Goal: Contribute content: Contribute content

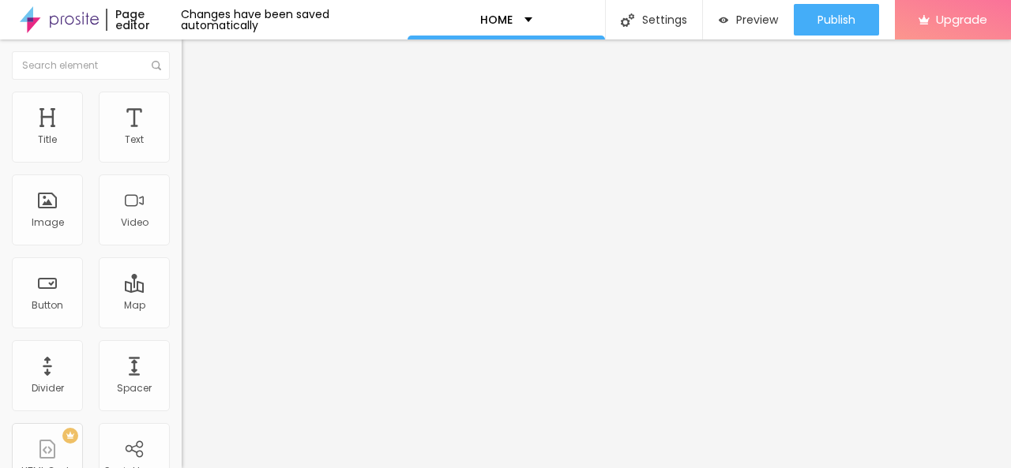
click at [193, 58] on img "button" at bounding box center [199, 57] width 13 height 13
click at [182, 136] on span "Add image" at bounding box center [214, 128] width 65 height 13
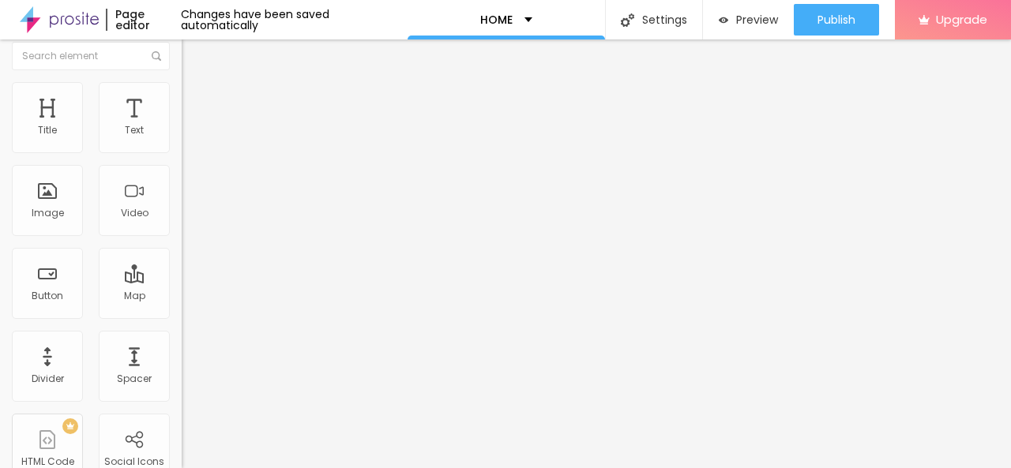
scroll to position [19, 0]
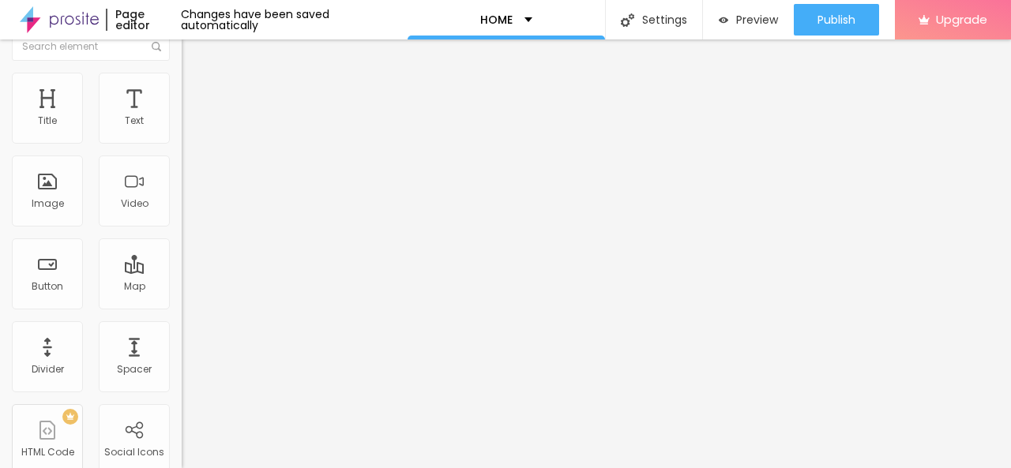
click at [182, 305] on input "https://" at bounding box center [276, 297] width 189 height 16
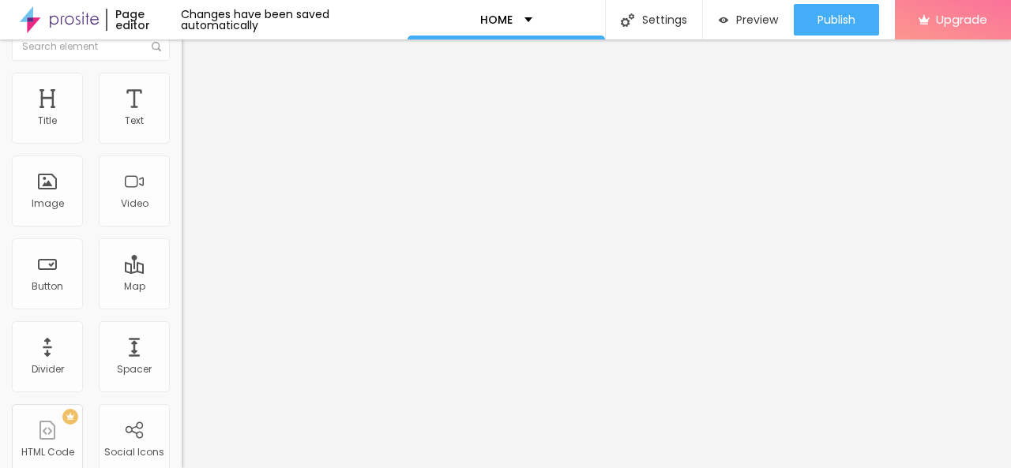
click at [182, 305] on input "text" at bounding box center [276, 297] width 189 height 16
drag, startPoint x: 112, startPoint y: 407, endPoint x: 150, endPoint y: 411, distance: 38.1
click at [182, 305] on input "https://goodmaidindia.com/maid-in-bilaspur/" at bounding box center [276, 297] width 189 height 16
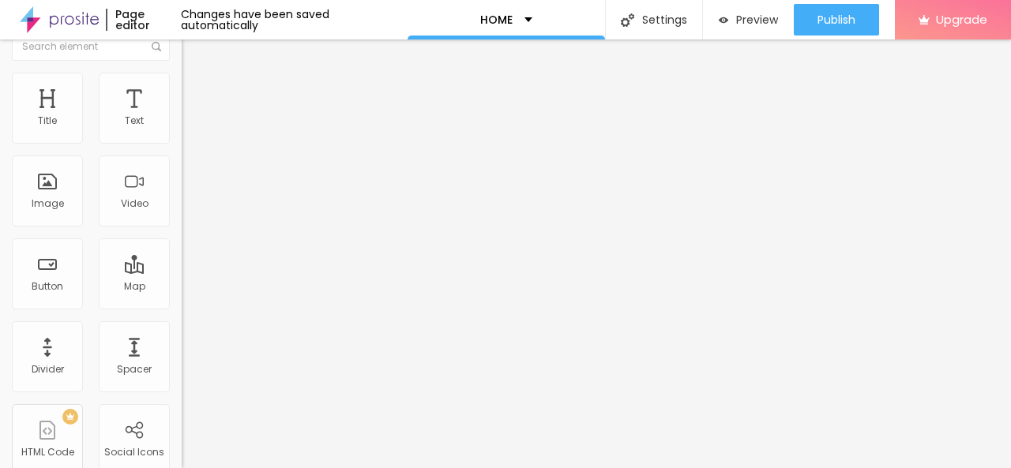
drag, startPoint x: 147, startPoint y: 403, endPoint x: 64, endPoint y: 405, distance: 82.9
click at [182, 305] on input "https://goodmaidindia.com/maid-in-bilaspur/" at bounding box center [276, 297] width 189 height 16
type input "https://goodmaidindia.com"
click at [182, 342] on div "URL https://goodmaidindia.com Open in new tab" at bounding box center [273, 310] width 182 height 62
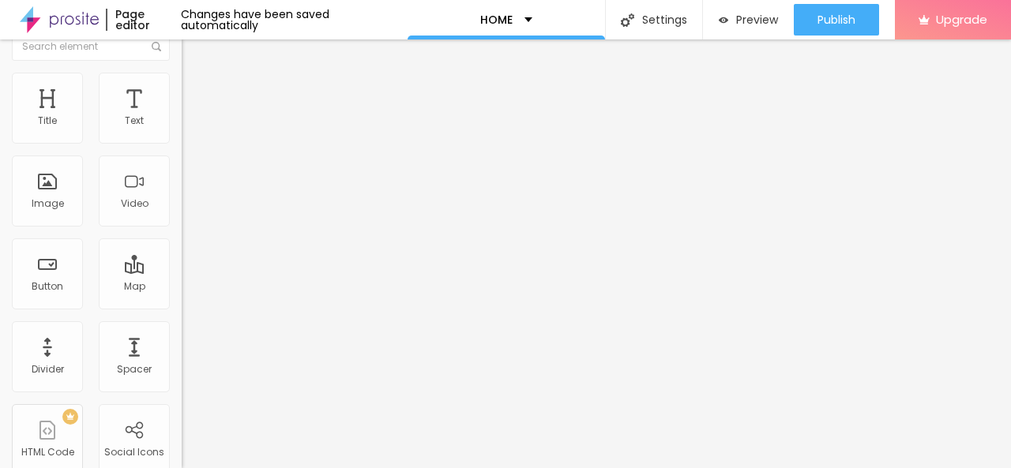
scroll to position [0, 0]
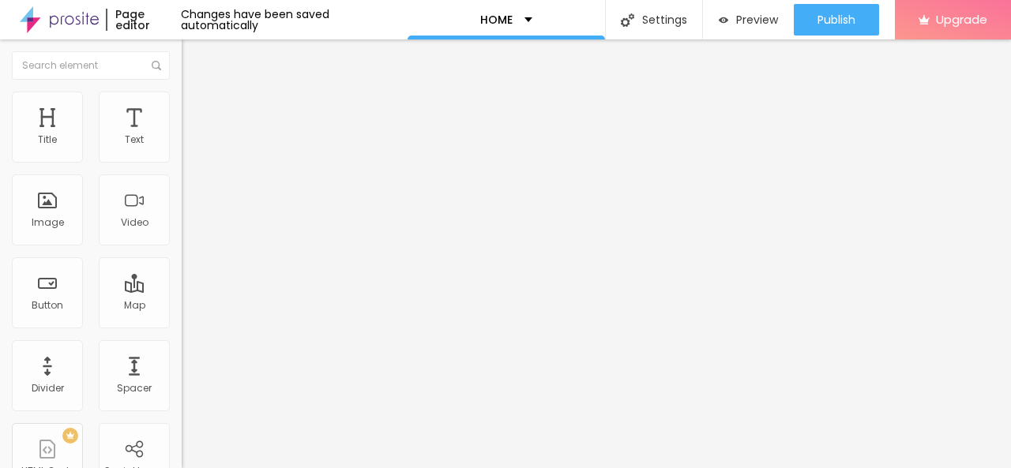
click at [193, 53] on img "button" at bounding box center [199, 57] width 13 height 13
click at [188, 229] on icon "button" at bounding box center [192, 223] width 9 height 9
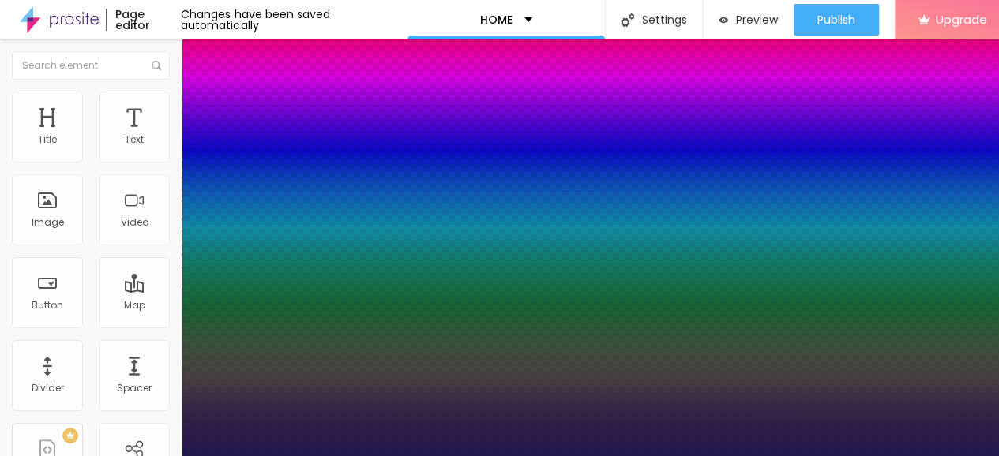
type input "1"
type input "25"
type input "1"
type input "27"
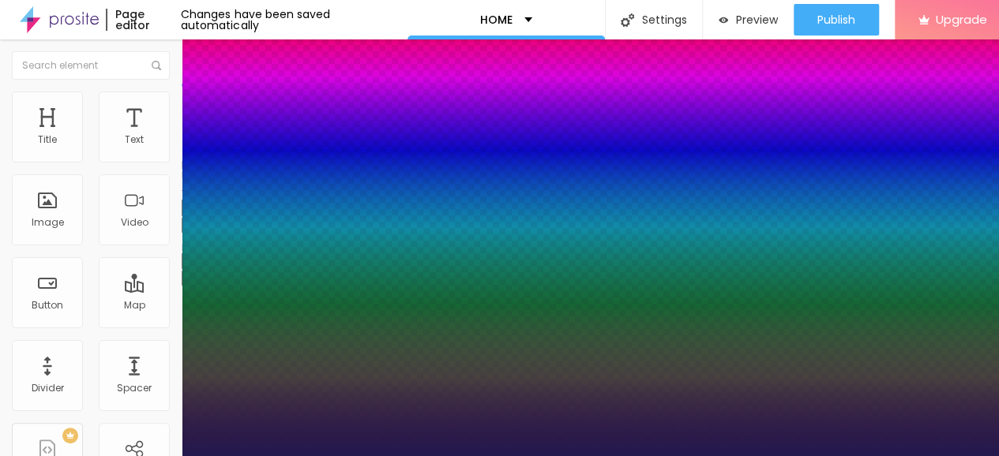
type input "27"
type input "1"
type input "28"
type input "1"
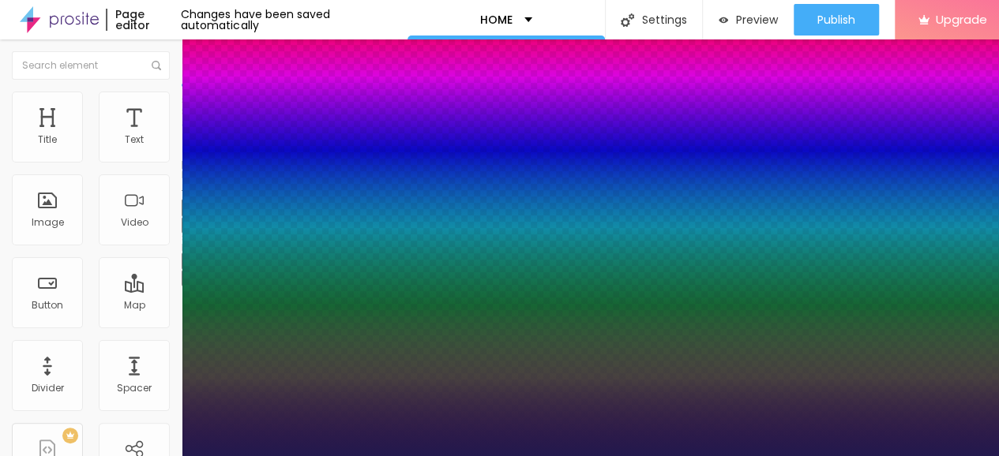
type input "29"
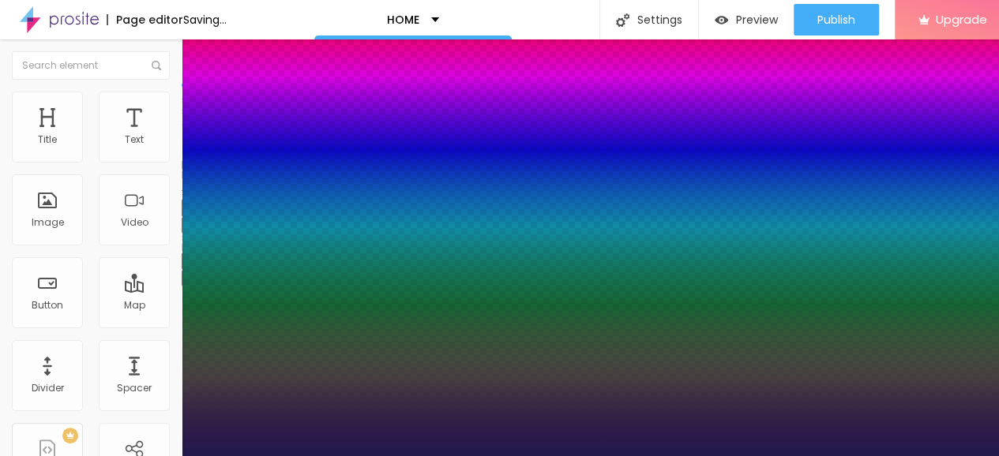
type input "1"
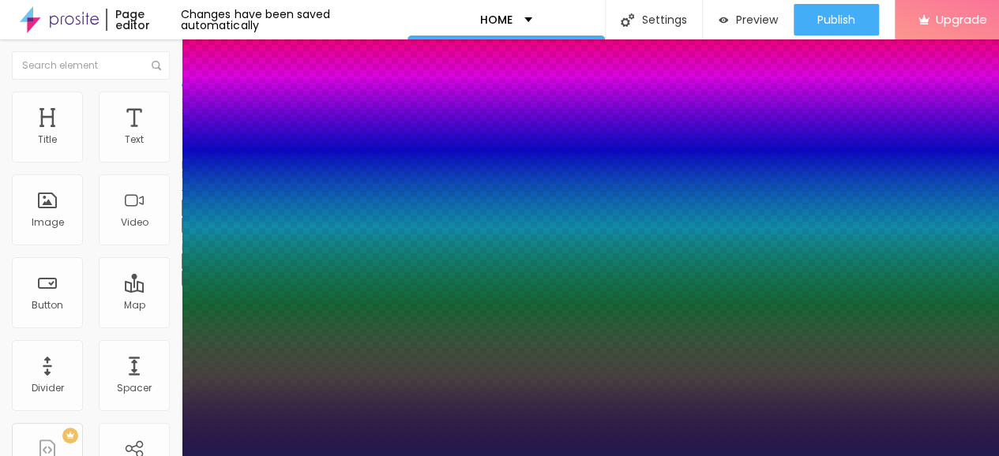
type input "28"
type input "1"
type input "27"
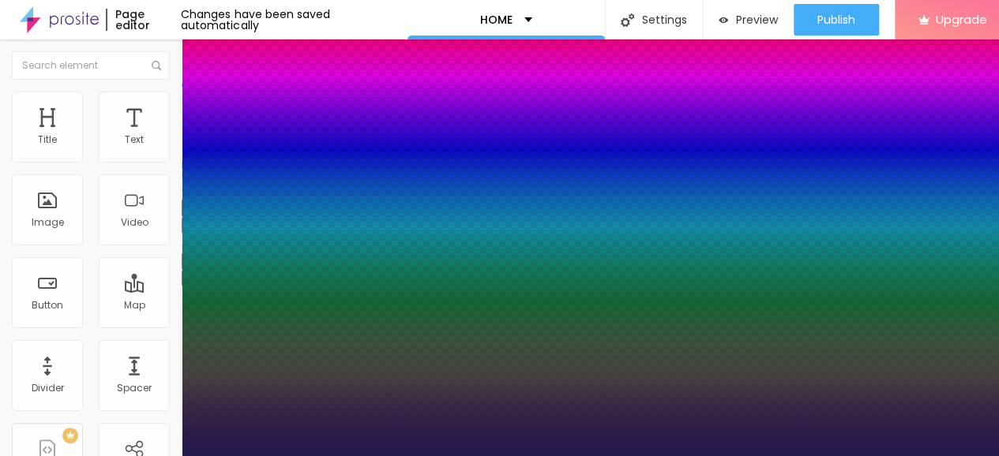
type input "1"
type input "26"
type input "1"
type input "25"
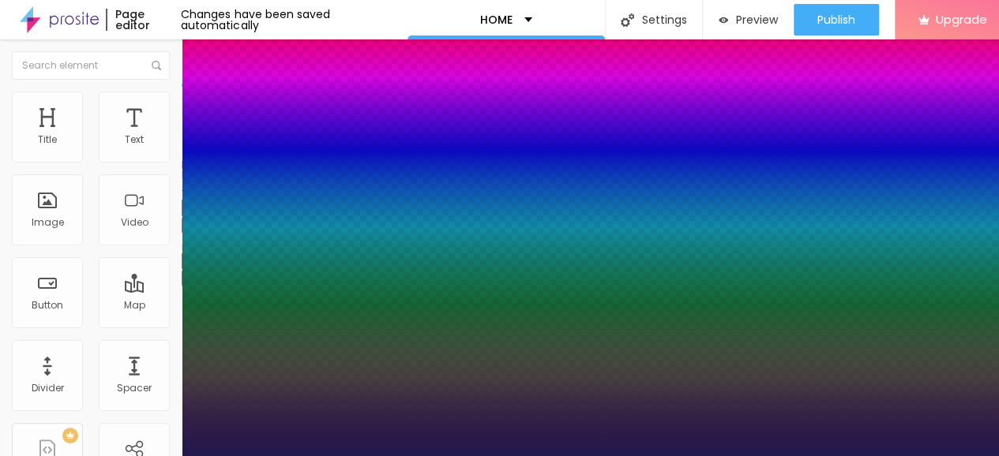
type input "25"
type input "1"
type input "24"
type input "1"
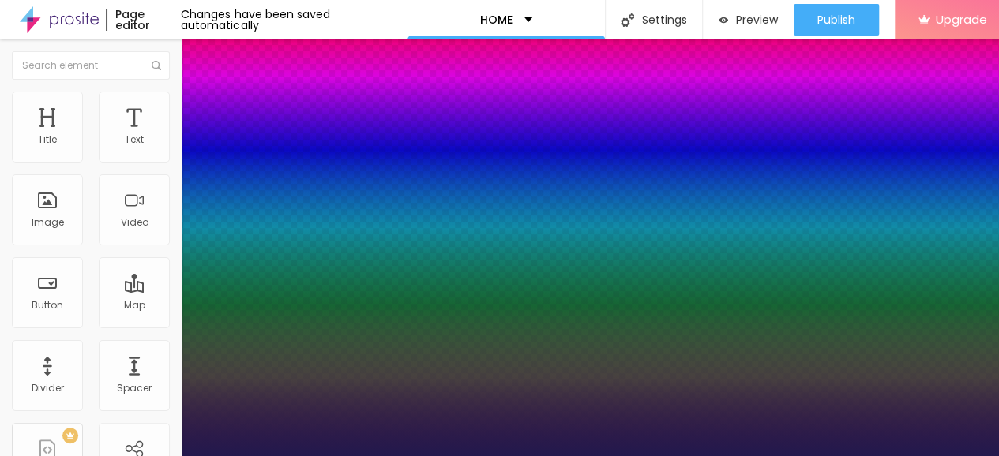
drag, startPoint x: 212, startPoint y: 447, endPoint x: 223, endPoint y: 437, distance: 15.7
type input "24"
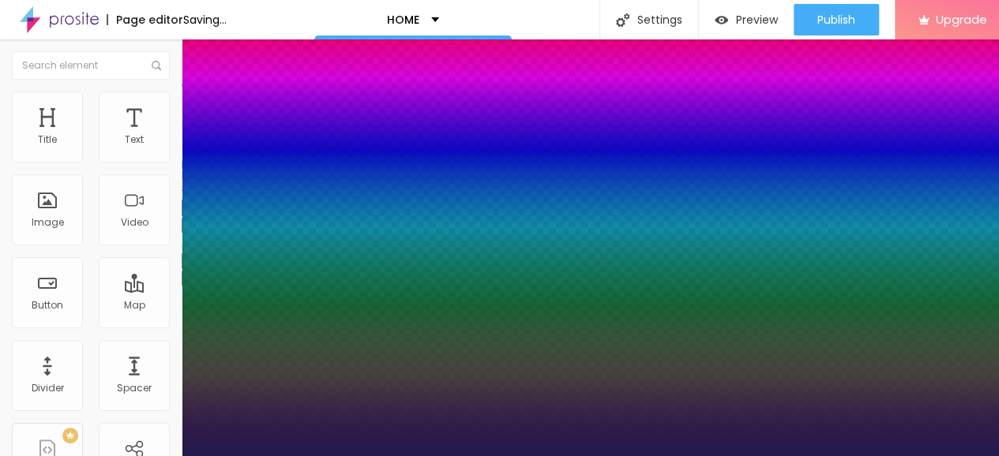
type input "1"
click at [339, 456] on div at bounding box center [499, 456] width 999 height 0
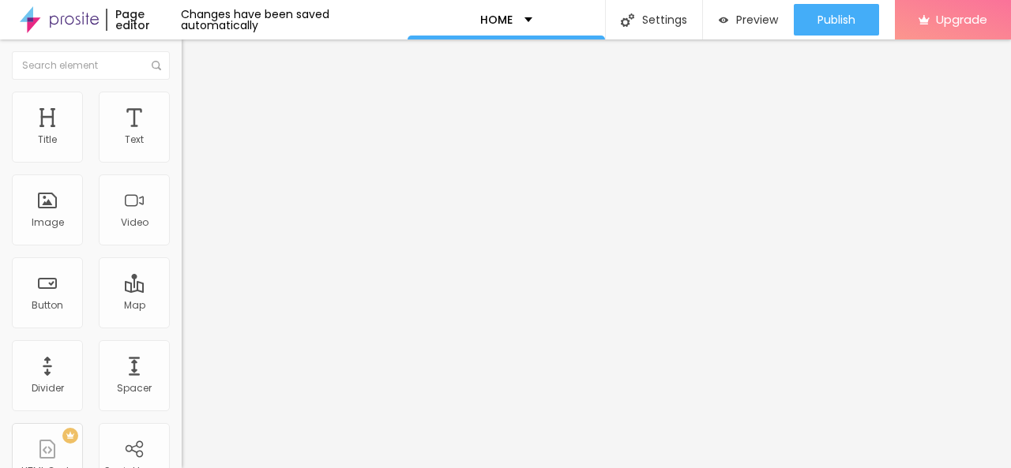
click at [193, 58] on img "button" at bounding box center [199, 57] width 13 height 13
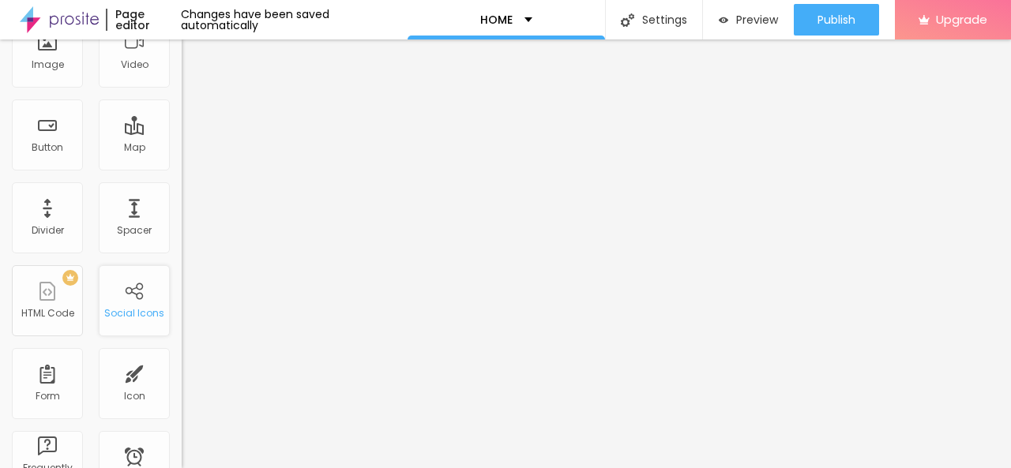
scroll to position [237, 0]
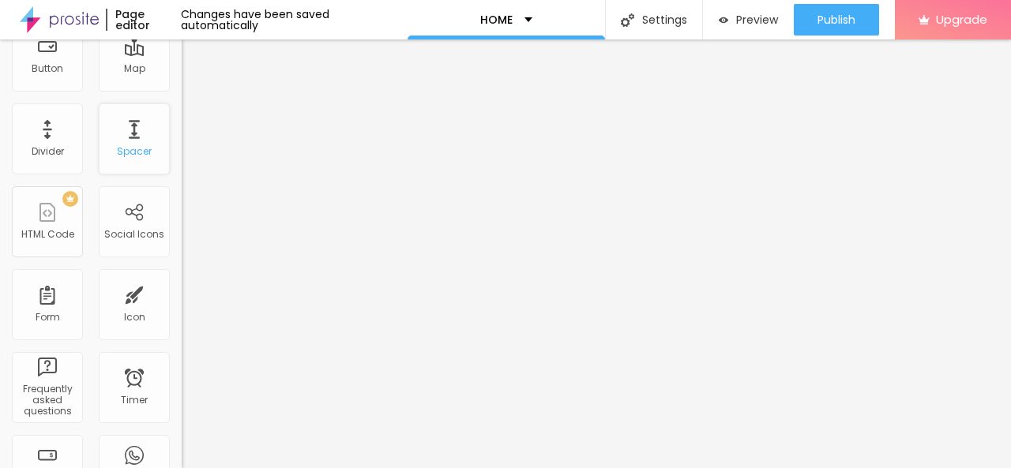
click at [121, 143] on div "Spacer" at bounding box center [134, 138] width 71 height 71
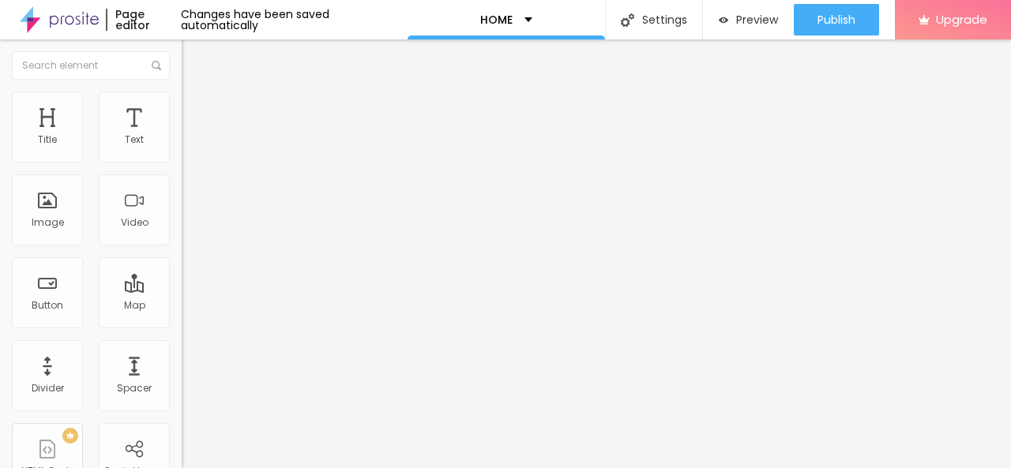
scroll to position [0, 0]
click at [182, 189] on img at bounding box center [187, 183] width 11 height 11
click at [182, 325] on input "https://" at bounding box center [276, 317] width 189 height 16
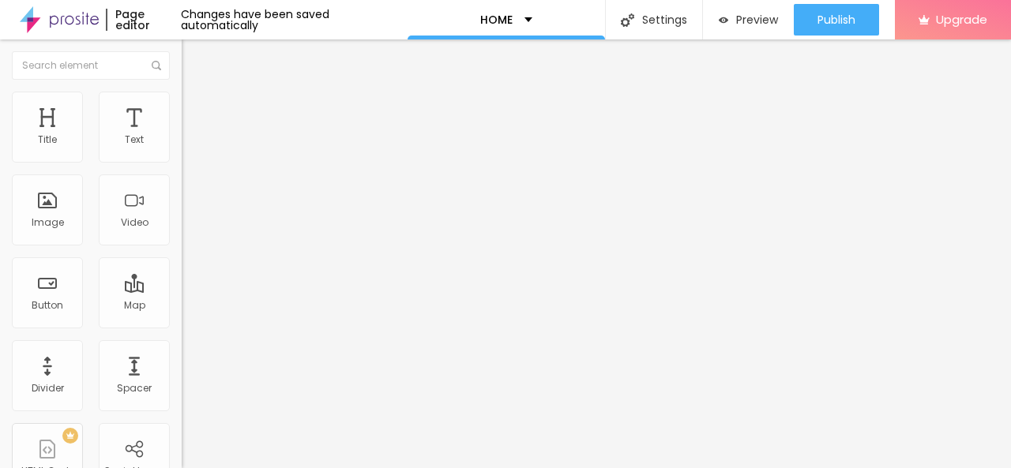
paste input "https://goodmaidindia.com/maid-in-jaipur/"
type input "https://goodmaidindia.com/maid-in-jaipur/"
click at [182, 353] on div "Open in new tab" at bounding box center [273, 349] width 182 height 8
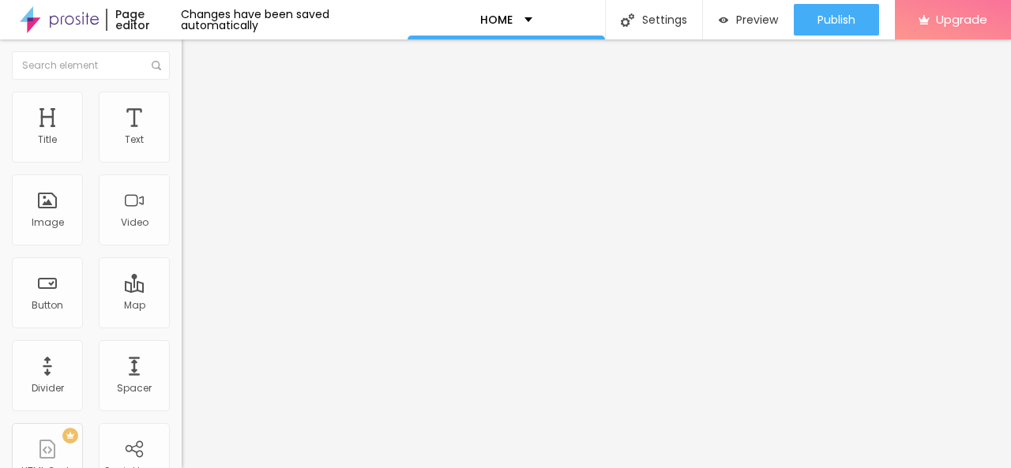
click at [182, 362] on div "Text Click me Align Size Default Small Default Big Link URL https://goodmaidind…" at bounding box center [273, 242] width 182 height 239
click at [182, 97] on li "Advanced" at bounding box center [273, 100] width 182 height 16
click at [182, 90] on img at bounding box center [189, 83] width 14 height 14
click at [182, 194] on button "button" at bounding box center [193, 196] width 22 height 17
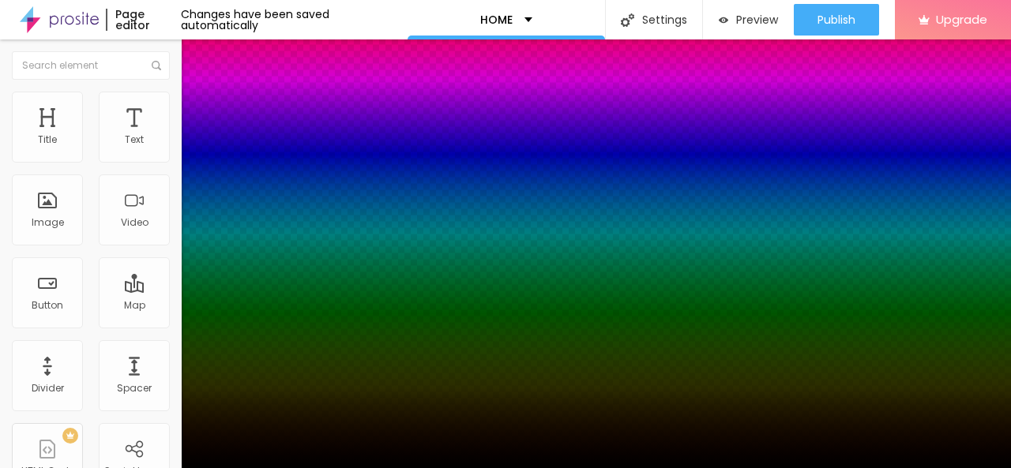
click at [114, 467] on div at bounding box center [505, 468] width 1011 height 0
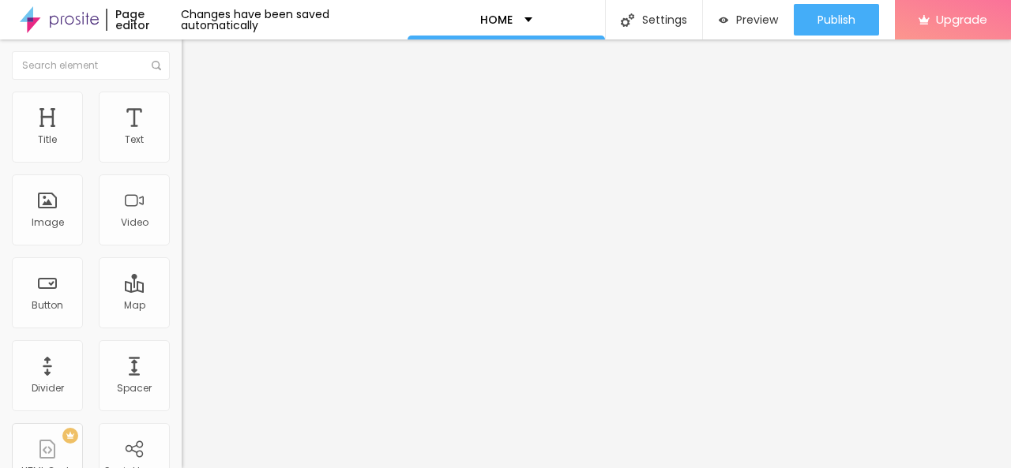
click at [193, 52] on img "button" at bounding box center [199, 57] width 13 height 13
click at [182, 161] on div "+ 55" at bounding box center [273, 313] width 182 height 331
click at [182, 148] on input "text" at bounding box center [276, 141] width 189 height 16
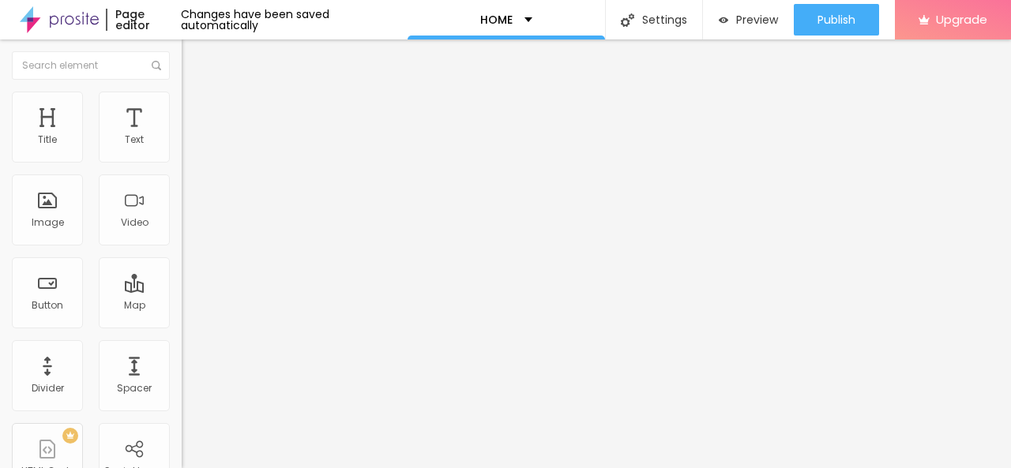
type input "07727962293"
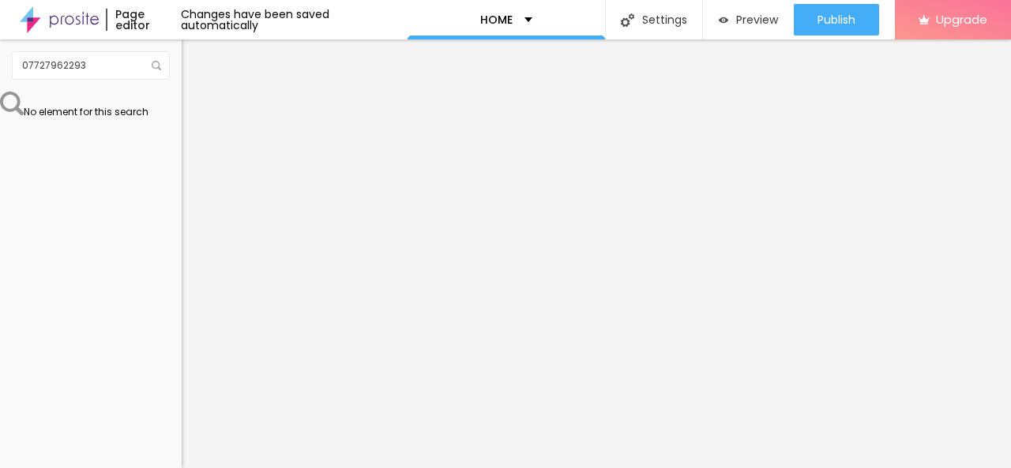
click at [182, 148] on input "07727962293" at bounding box center [276, 141] width 189 height 16
type input "7727962293"
click at [193, 63] on img "button" at bounding box center [199, 57] width 13 height 13
click at [71, 84] on div "07727962293" at bounding box center [91, 65] width 182 height 52
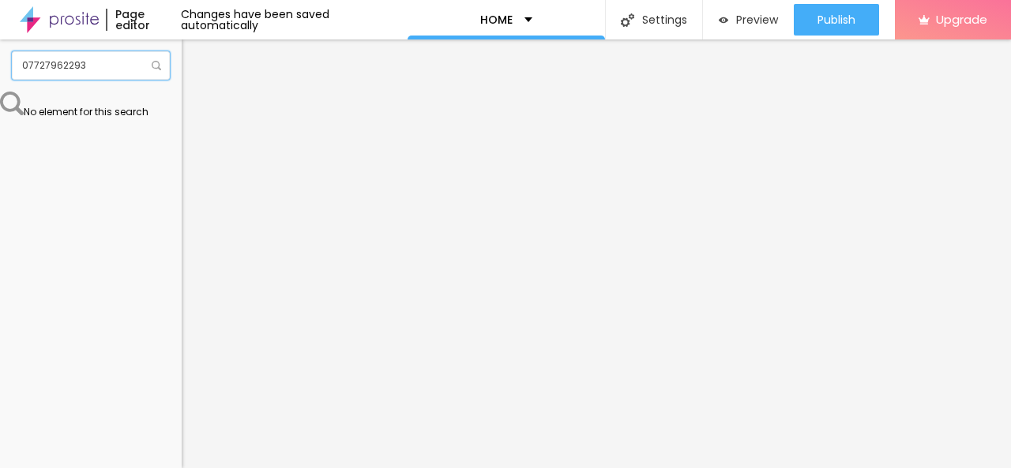
click at [75, 53] on input "07727962293" at bounding box center [91, 65] width 158 height 28
click at [66, 117] on div "No element for this search" at bounding box center [91, 104] width 182 height 25
click at [193, 60] on img "button" at bounding box center [199, 57] width 13 height 13
click at [14, 60] on input "07727962293" at bounding box center [91, 65] width 158 height 28
click at [91, 117] on div "No element for this search" at bounding box center [91, 104] width 182 height 25
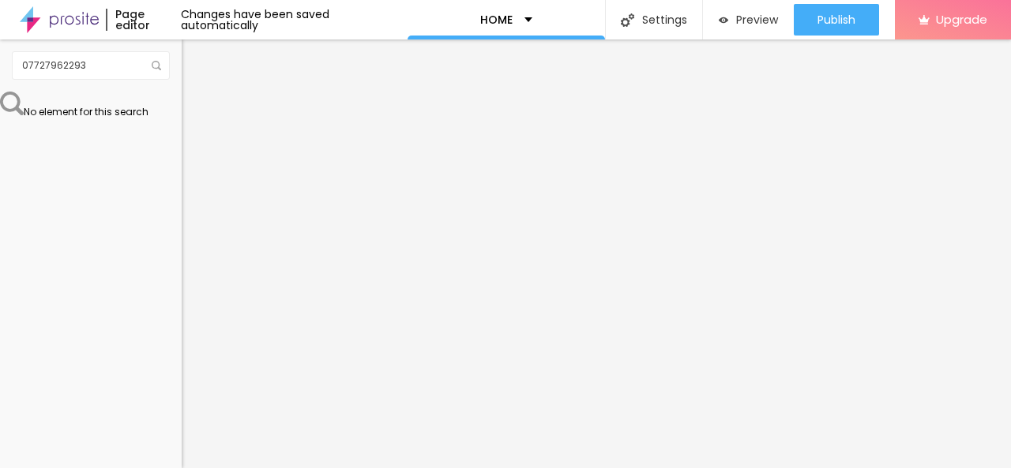
click at [104, 117] on div "No element for this search" at bounding box center [91, 104] width 182 height 25
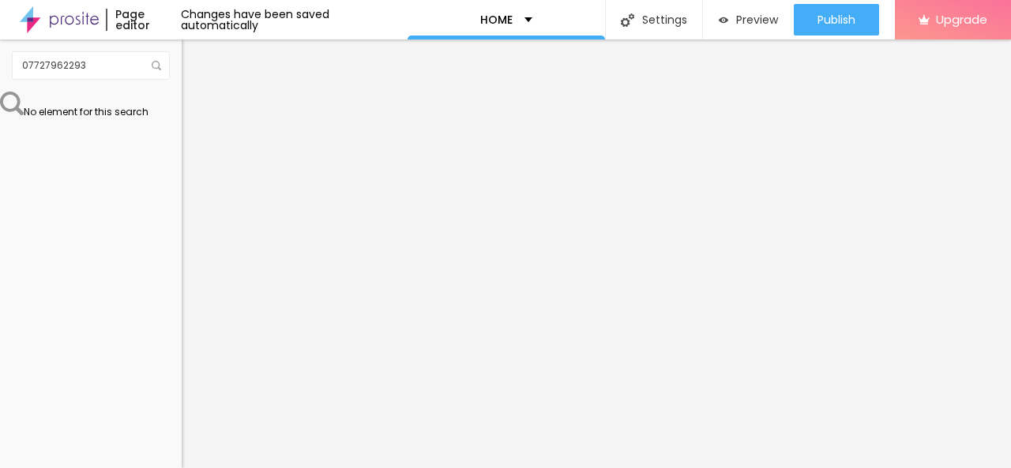
click at [193, 58] on img "button" at bounding box center [199, 57] width 13 height 13
click at [18, 58] on input "07727962293" at bounding box center [91, 65] width 158 height 28
click at [193, 63] on img "button" at bounding box center [199, 57] width 13 height 13
click at [193, 58] on img "button" at bounding box center [199, 57] width 13 height 13
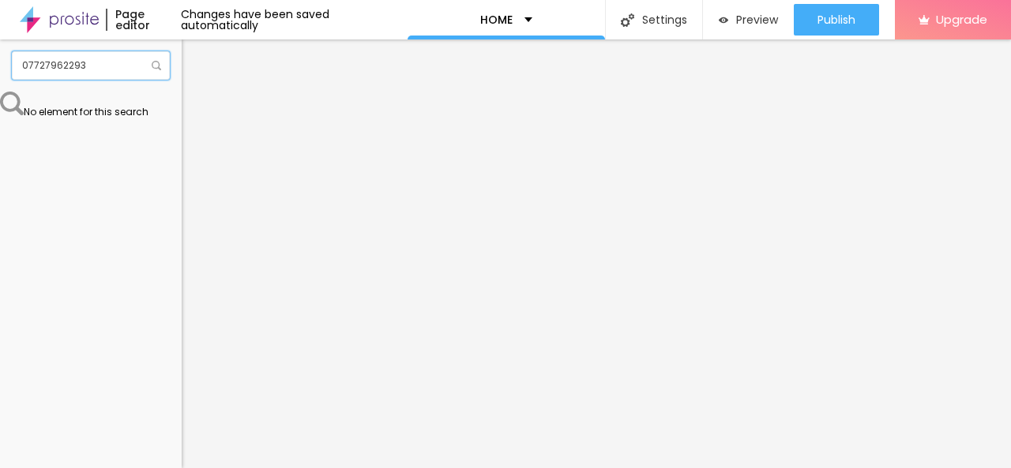
click at [16, 58] on input "07727962293" at bounding box center [91, 65] width 158 height 28
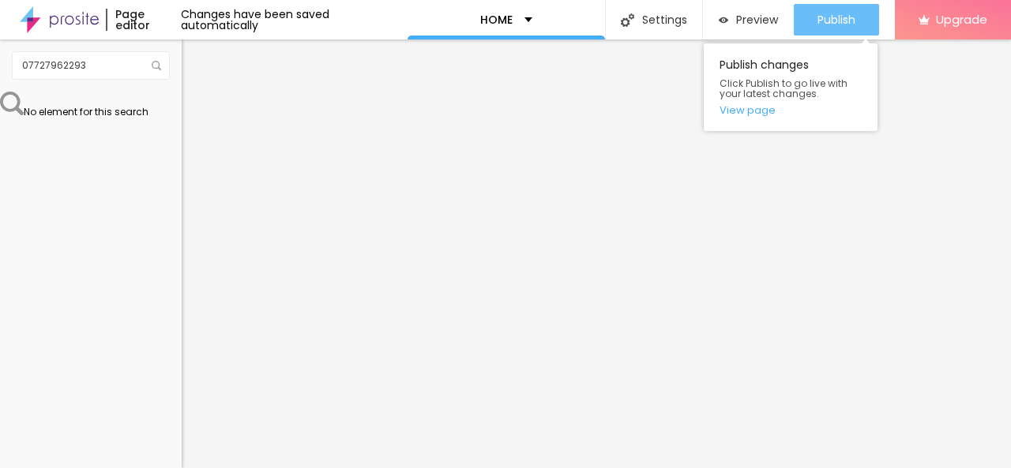
click at [842, 24] on span "Publish" at bounding box center [836, 19] width 38 height 13
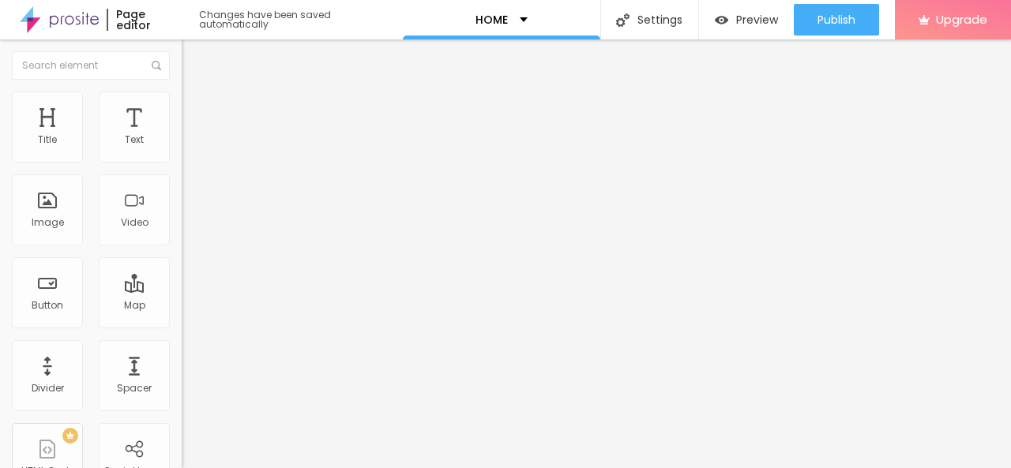
click at [182, 134] on div "Add image" at bounding box center [273, 128] width 182 height 11
click at [182, 136] on span "Add image" at bounding box center [214, 128] width 65 height 13
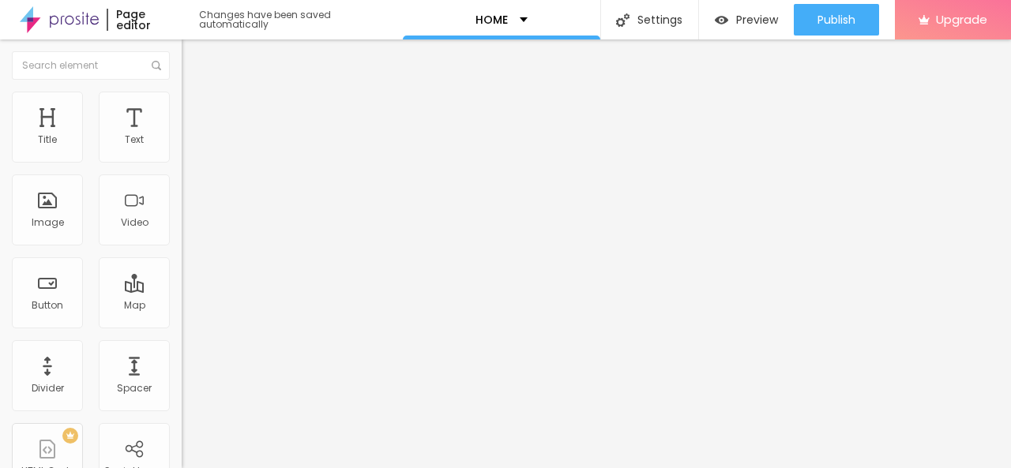
click at [182, 201] on img at bounding box center [187, 195] width 11 height 11
click at [182, 242] on span "Default" at bounding box center [199, 241] width 34 height 13
click at [182, 283] on span "Big" at bounding box center [190, 275] width 16 height 13
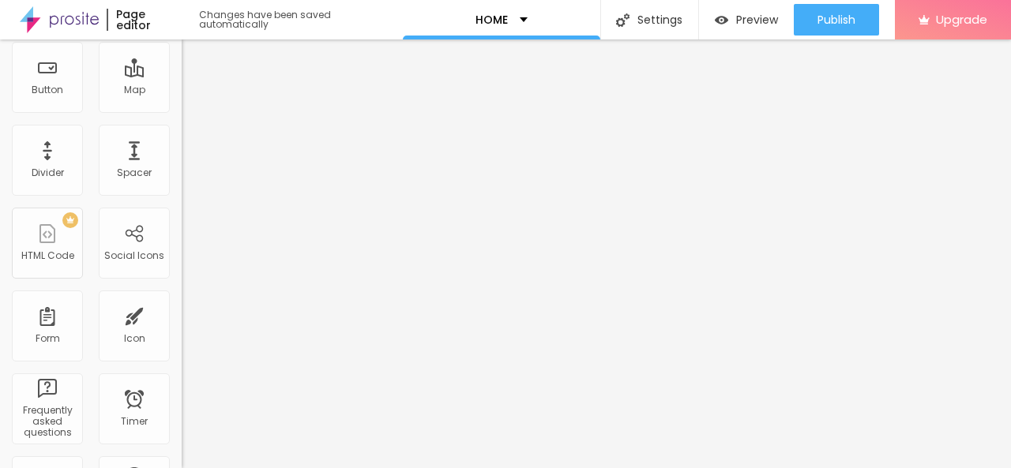
scroll to position [237, 0]
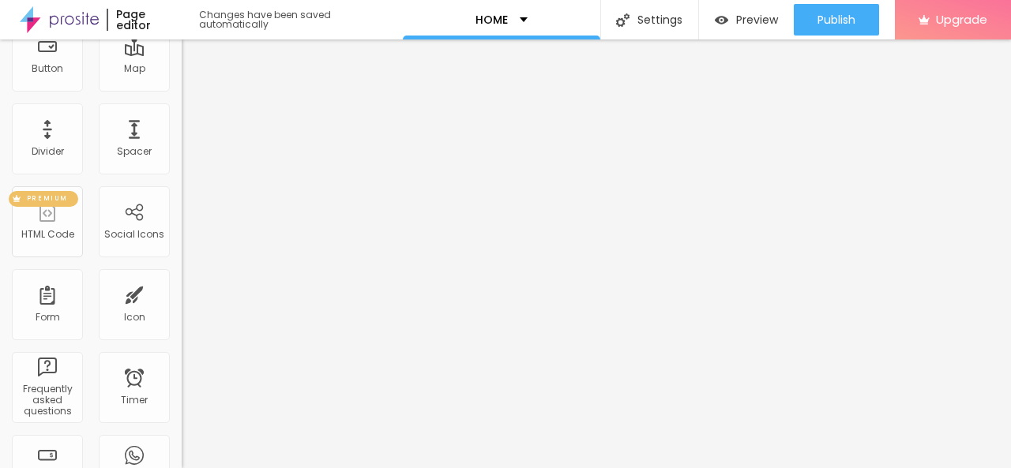
click at [56, 239] on div "HTML Code" at bounding box center [47, 234] width 53 height 11
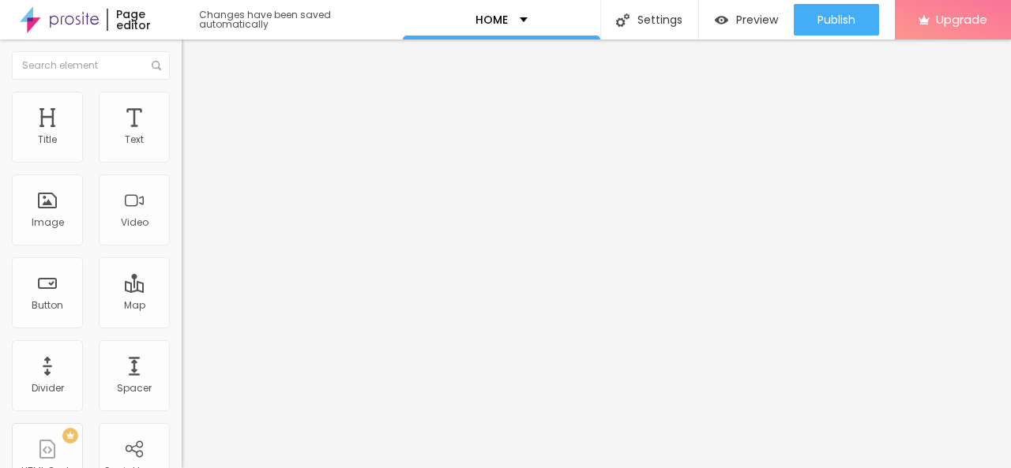
click at [193, 51] on img "button" at bounding box center [199, 57] width 13 height 13
click at [182, 144] on span "Boxed" at bounding box center [197, 136] width 30 height 13
click at [182, 157] on div "Boxed" at bounding box center [273, 149] width 182 height 15
click at [193, 56] on img "button" at bounding box center [199, 57] width 13 height 13
click at [193, 52] on img "button" at bounding box center [199, 57] width 13 height 13
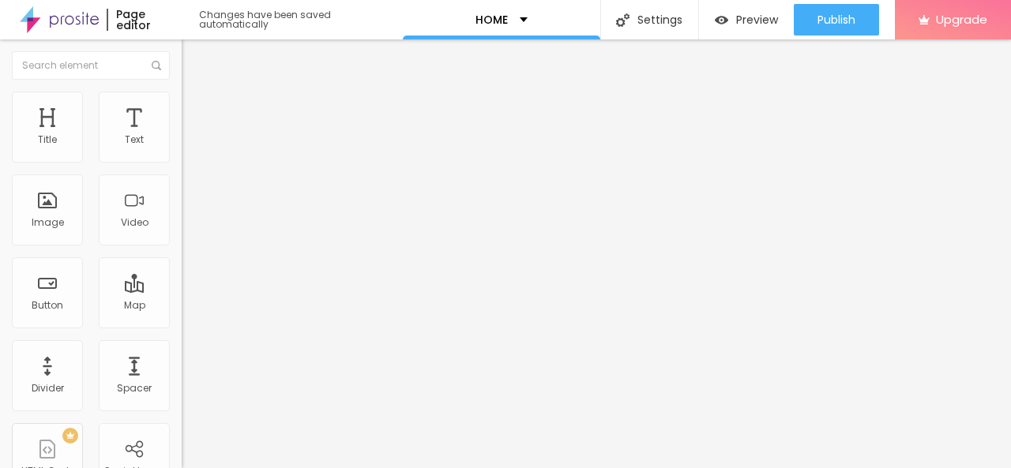
click at [196, 109] on span "Advanced" at bounding box center [221, 102] width 51 height 13
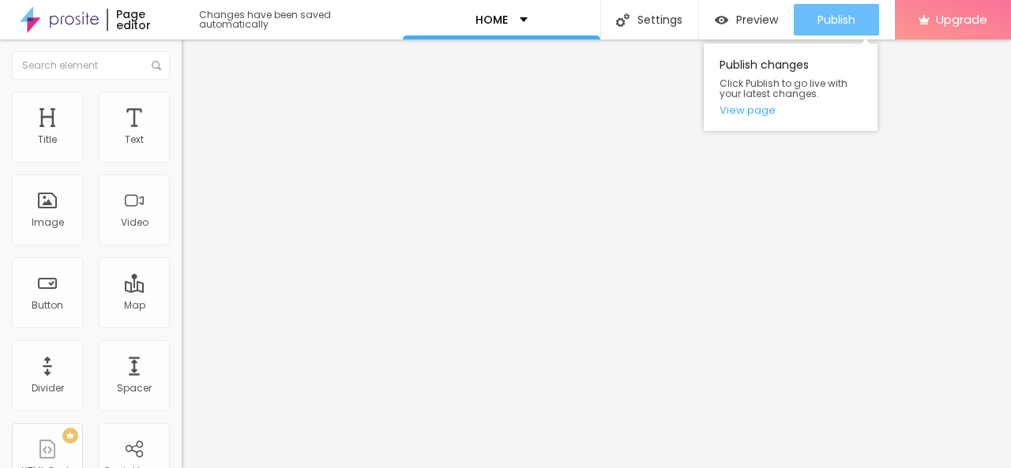
click at [856, 24] on button "Publish" at bounding box center [835, 20] width 85 height 32
click at [827, 15] on span "Publish" at bounding box center [836, 19] width 38 height 13
click at [847, 16] on span "Publish" at bounding box center [836, 19] width 38 height 13
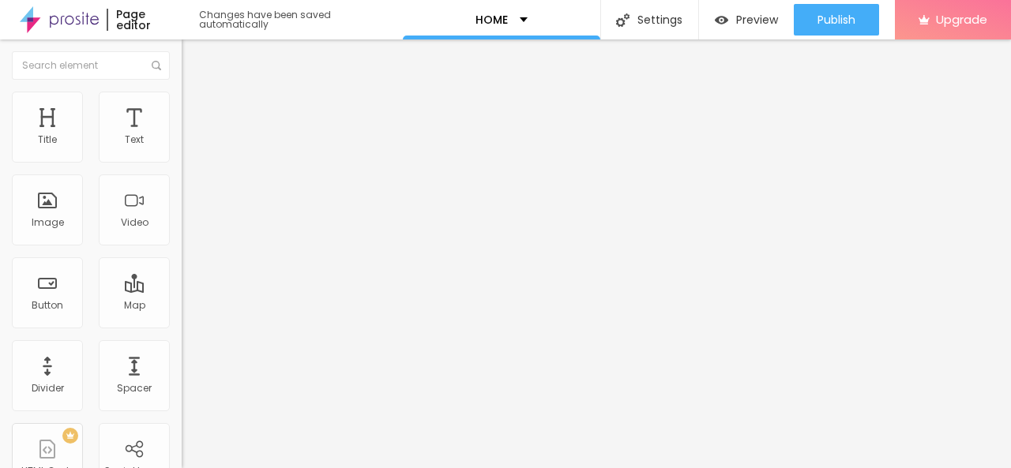
click at [182, 148] on input "Alboom Brasil" at bounding box center [276, 141] width 189 height 16
click at [182, 148] on input "Alboom [GEOGRAPHIC_DATA]" at bounding box center [276, 141] width 189 height 16
paste input "2nd, Jagadamba Tower, Office No. 8, Right Wing, near Amrapali circle, Vaishali …"
drag, startPoint x: 163, startPoint y: 174, endPoint x: 4, endPoint y: 178, distance: 158.7
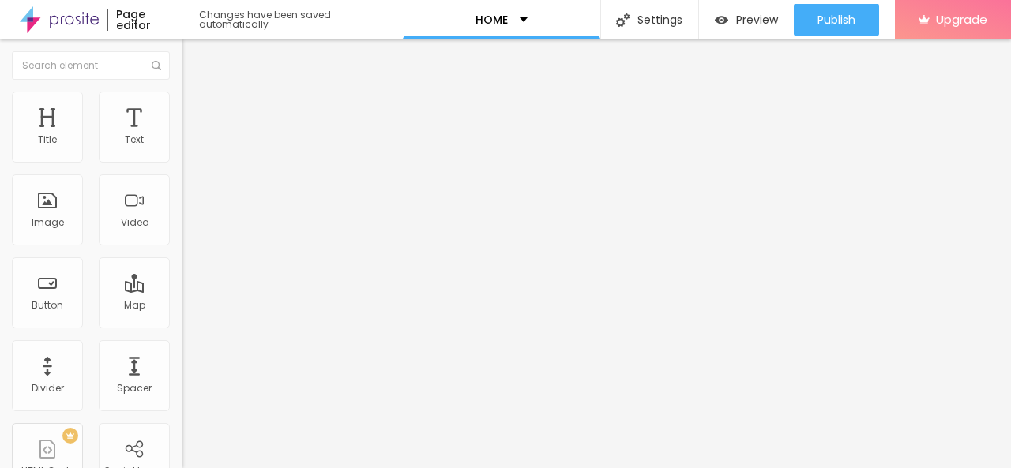
click at [182, 178] on div "Address 2nd, Jagadamba Tower, Office No. 8, Right Wing, near Amrapali circle, V…" at bounding box center [273, 281] width 182 height 316
click at [182, 148] on input "2nd, Jagadamba Tower, Office No. 8, Right Wing, near Amrapali circle, Vaishali …" at bounding box center [276, 141] width 189 height 16
paste input "Good Maid India - Maid in Jaipur"
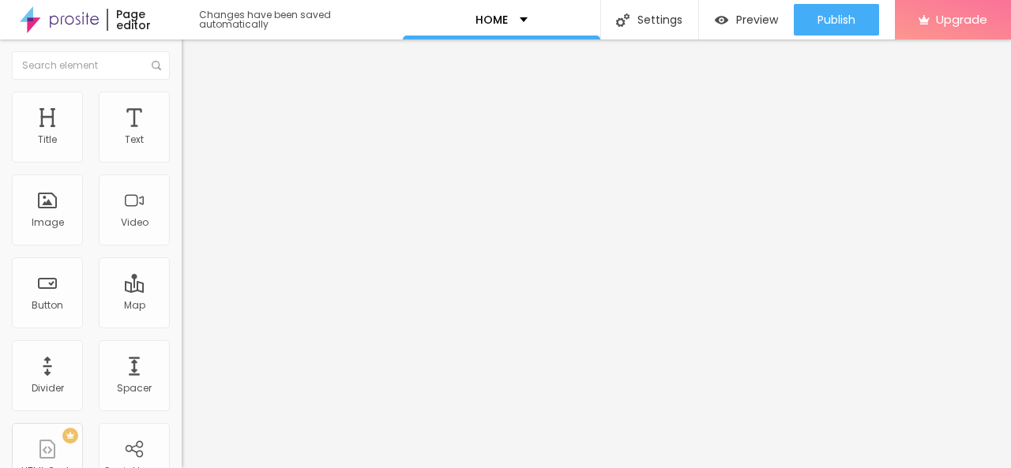
type input "Good Maid India - Maid in Jaipur2nd, Jagadamba Tower, Office No. 8, Right Wing,…"
click at [182, 324] on div "Edit Map Content Style Advanced Address Good Maid India - Maid in Jaipur2nd, Ja…" at bounding box center [273, 253] width 182 height 429
click at [193, 59] on img "button" at bounding box center [199, 57] width 13 height 13
click at [182, 70] on button "Edit Title" at bounding box center [273, 57] width 182 height 36
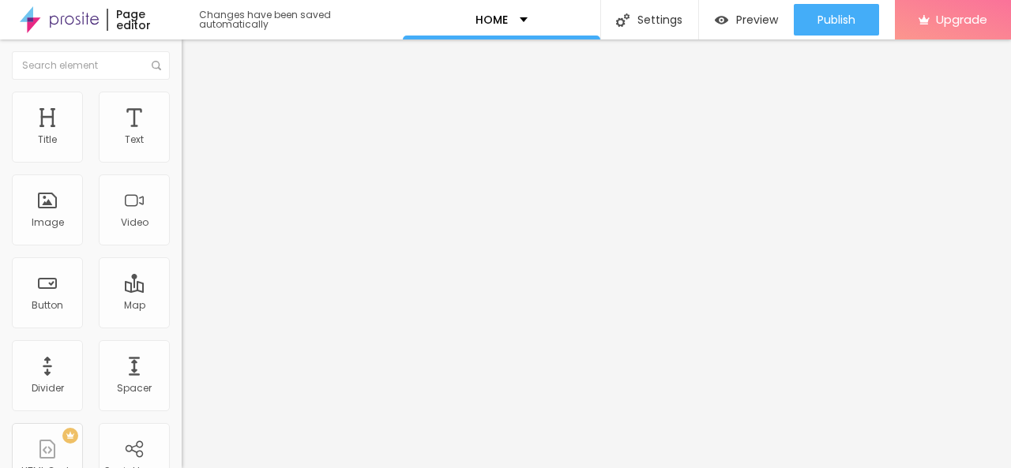
click at [182, 162] on div "Text Click me" at bounding box center [273, 142] width 182 height 39
click at [182, 148] on input "Click me" at bounding box center [276, 141] width 189 height 16
type input "GET DIRECTION"
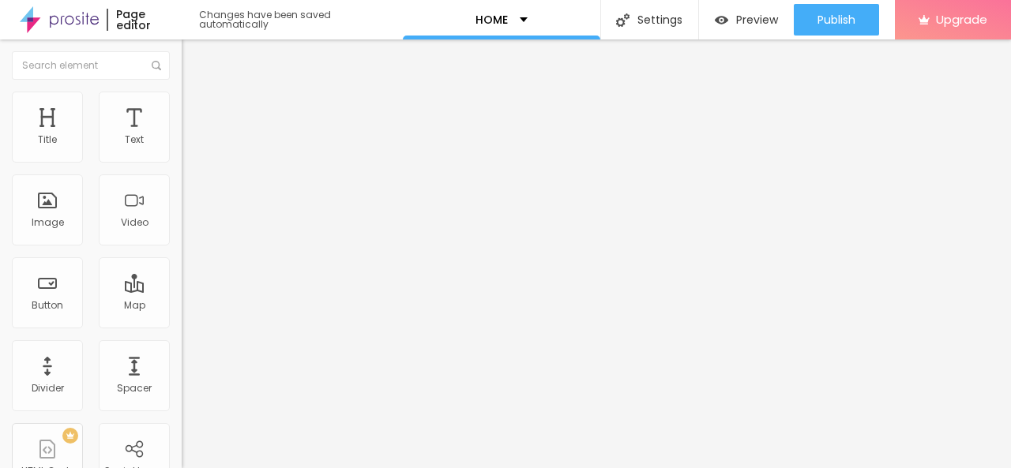
click at [182, 325] on input "https://" at bounding box center [276, 317] width 189 height 16
paste input "https://share.google/JEvg6fFFWaTM6pWxs"
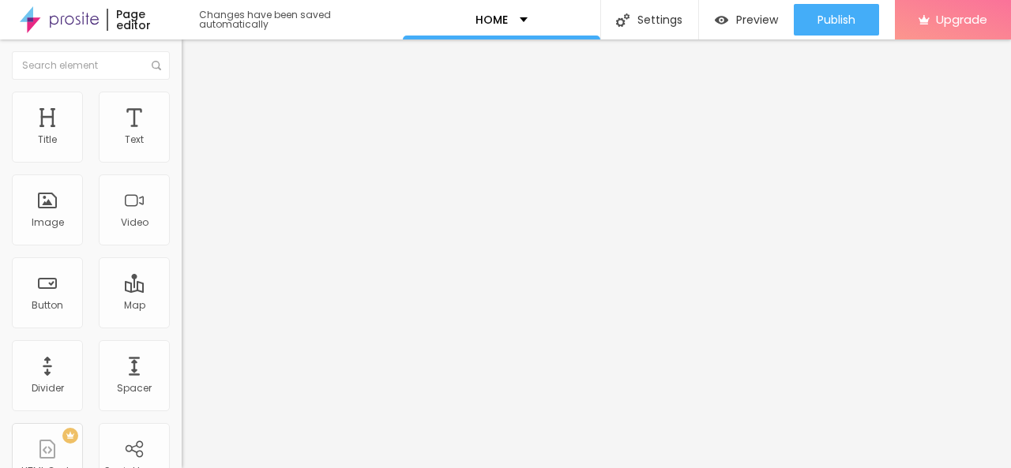
type input "https://share.google/JEvg6fFFWaTM6pWxs"
click at [182, 353] on div "URL https://share.google/JEvg6fFFWaTM6pWxs Open in new tab" at bounding box center [273, 326] width 182 height 53
click at [182, 350] on div "Open in new tab" at bounding box center [273, 349] width 182 height 8
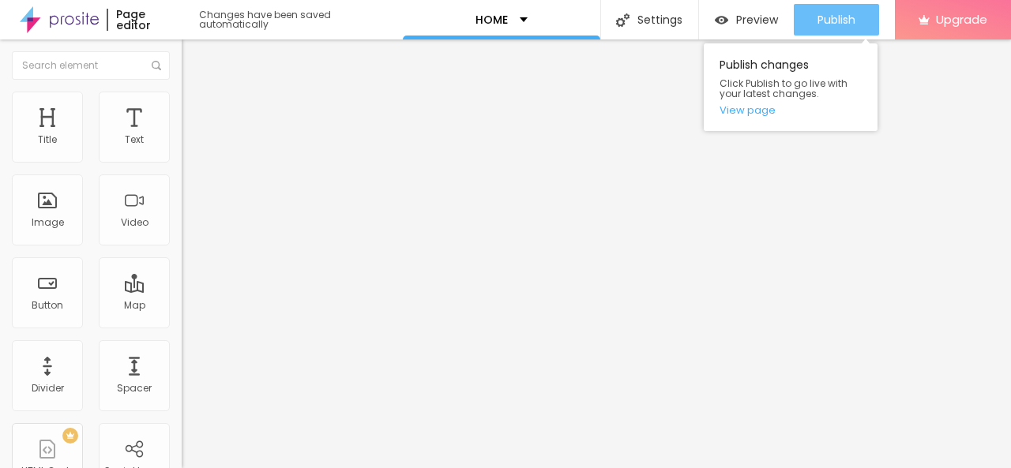
click at [862, 9] on button "Publish" at bounding box center [835, 20] width 85 height 32
click at [829, 37] on div "Publish changes Click Publish to go live with your latest changes. View page" at bounding box center [790, 84] width 174 height 96
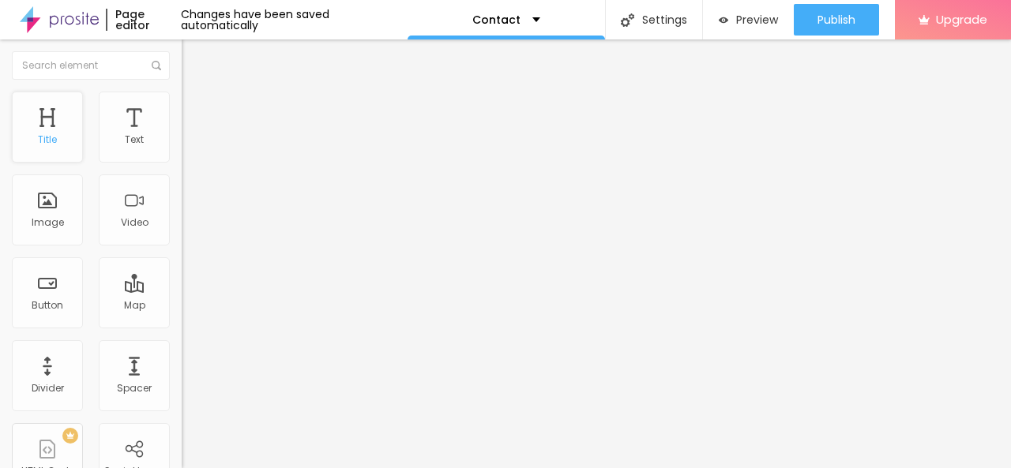
click at [69, 131] on div "Title" at bounding box center [47, 127] width 71 height 71
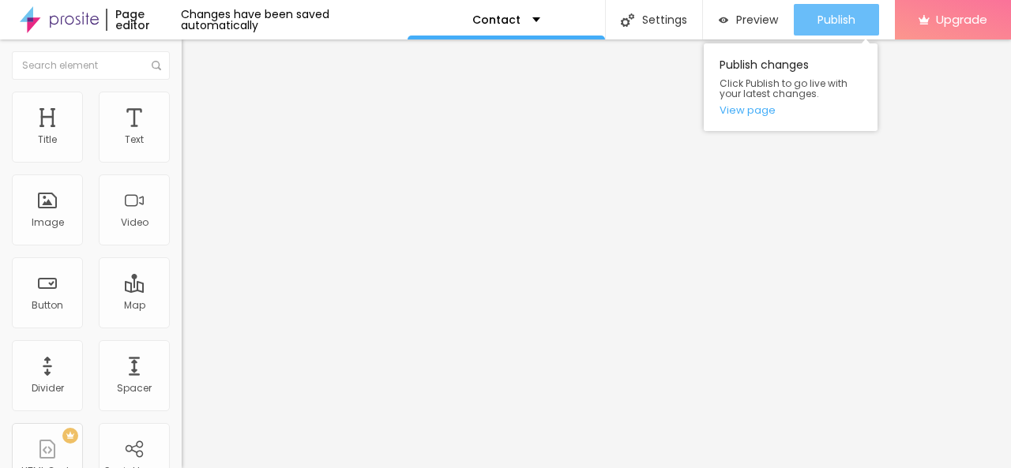
click at [838, 23] on span "Publish" at bounding box center [836, 19] width 38 height 13
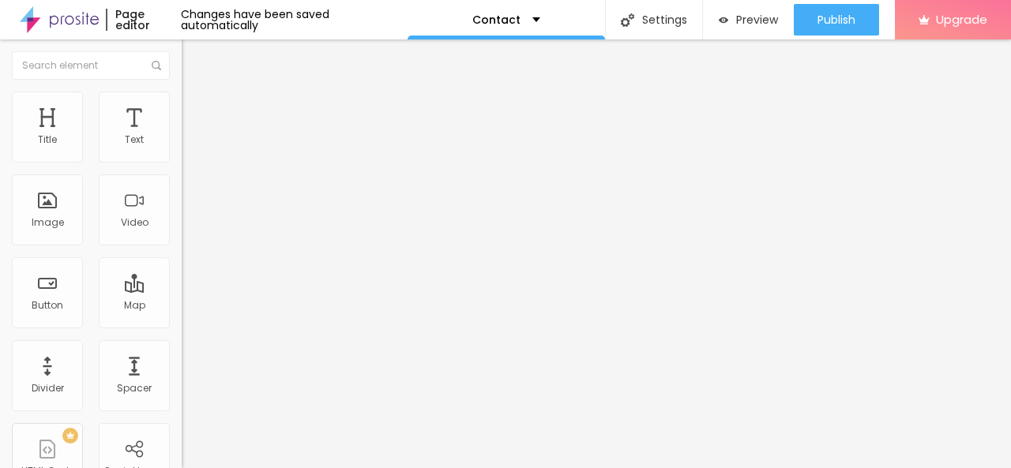
click at [182, 148] on input "Alboom Brasil" at bounding box center [276, 141] width 189 height 16
paste input "2nd, Jagadamba Tower, Office No. 8, Right Wing, near Amrapali circle, Vaishali …"
drag, startPoint x: 73, startPoint y: 182, endPoint x: 2, endPoint y: 182, distance: 71.1
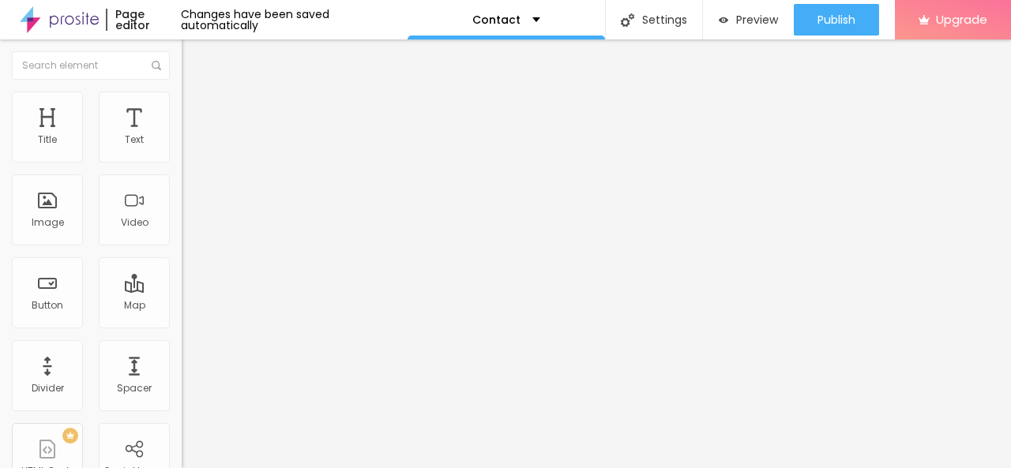
click at [182, 182] on div "Address 2nd, Jagadamba Tower, Office No. 8, Right Wing, near Amrapali circle, V…" at bounding box center [273, 281] width 182 height 316
click at [182, 148] on input "2nd, Jagadamba Tower, Office No. 8, Right Wing, near Amrapali circle, Vaishali …" at bounding box center [276, 141] width 189 height 16
paste input "Good Maid India - Maid in Jaipur"
type input "Good Maid India - Maid in Jaipur2nd, Jagadamba Tower, Office No. 8, Right Wing,…"
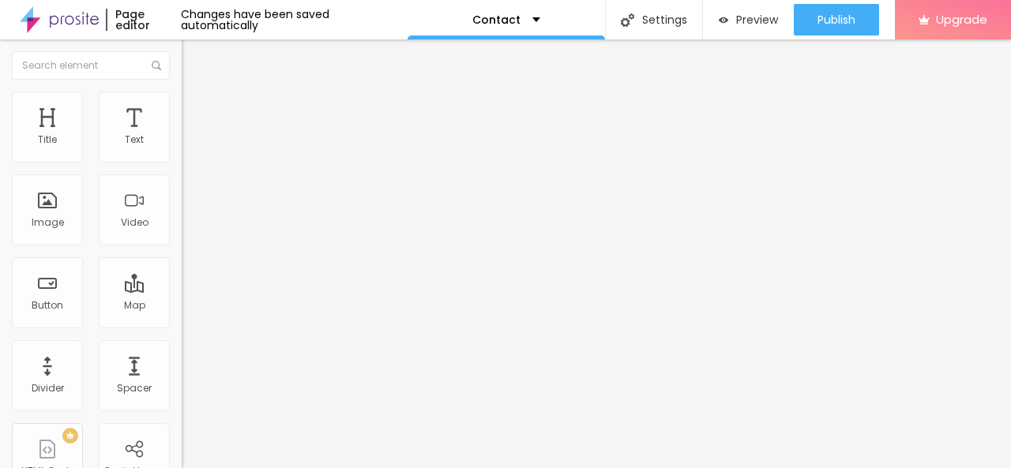
click at [193, 61] on img "button" at bounding box center [199, 57] width 13 height 13
click at [193, 62] on img "button" at bounding box center [199, 57] width 13 height 13
click at [193, 53] on img "button" at bounding box center [199, 57] width 13 height 13
click at [182, 295] on img at bounding box center [273, 386] width 182 height 182
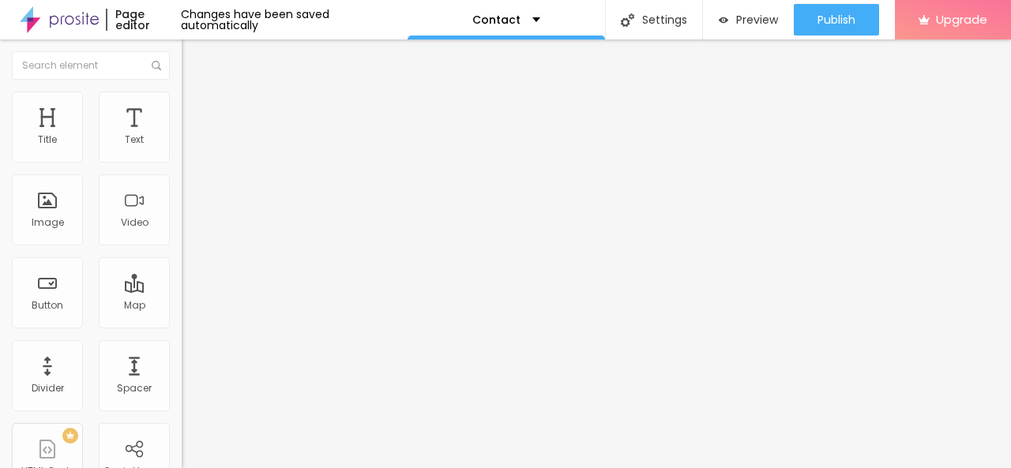
scroll to position [2526, 0]
click at [182, 148] on input "text" at bounding box center [276, 141] width 189 height 16
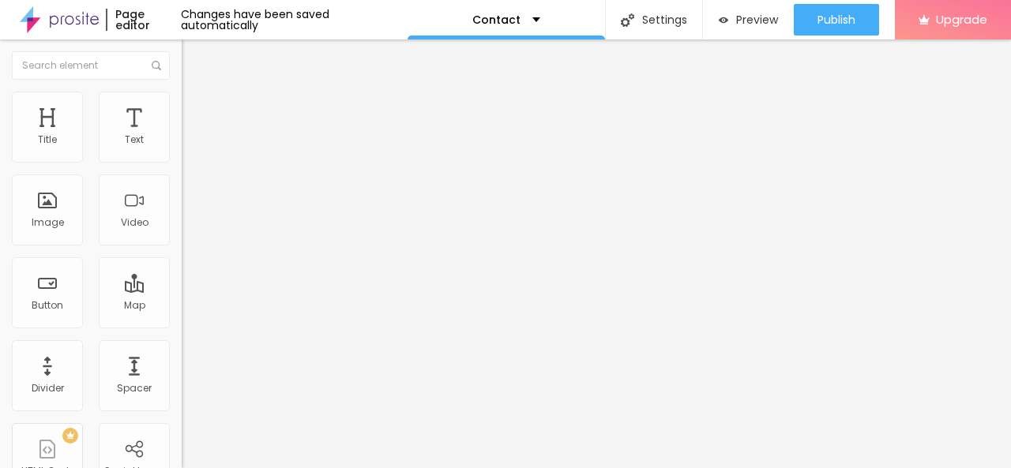
type input "07727962293"
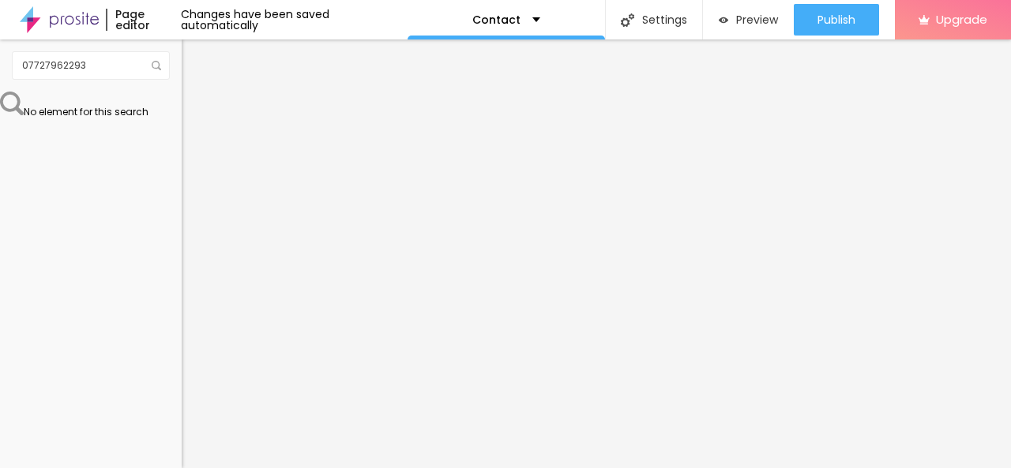
click at [182, 148] on input "07727962293" at bounding box center [276, 141] width 189 height 16
type input "7727962293"
click at [193, 57] on img "button" at bounding box center [199, 57] width 13 height 13
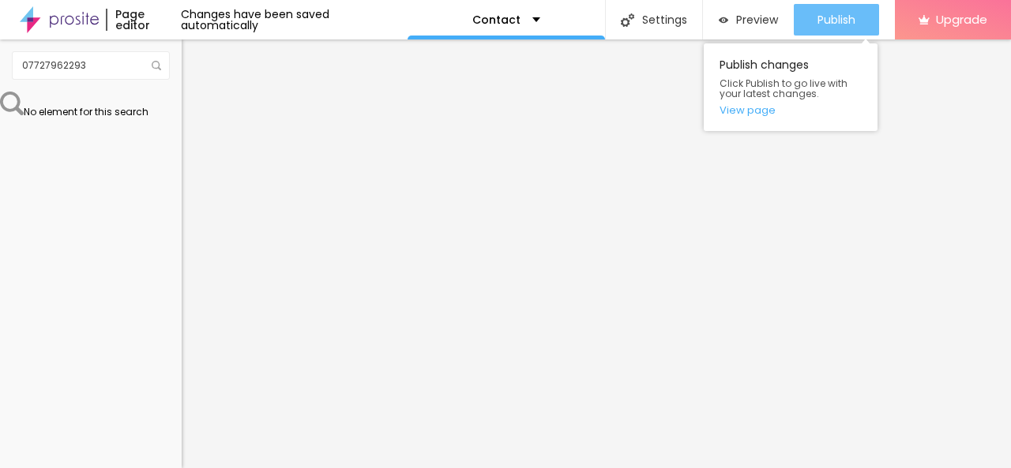
click at [813, 23] on button "Publish" at bounding box center [835, 20] width 85 height 32
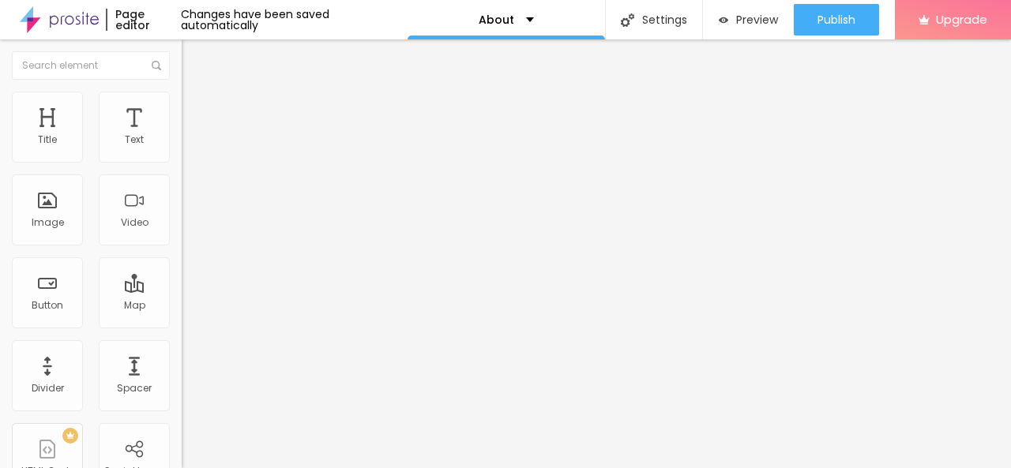
click at [182, 136] on span "Add image" at bounding box center [214, 128] width 65 height 13
click at [182, 319] on div "Facebook" at bounding box center [273, 323] width 182 height 9
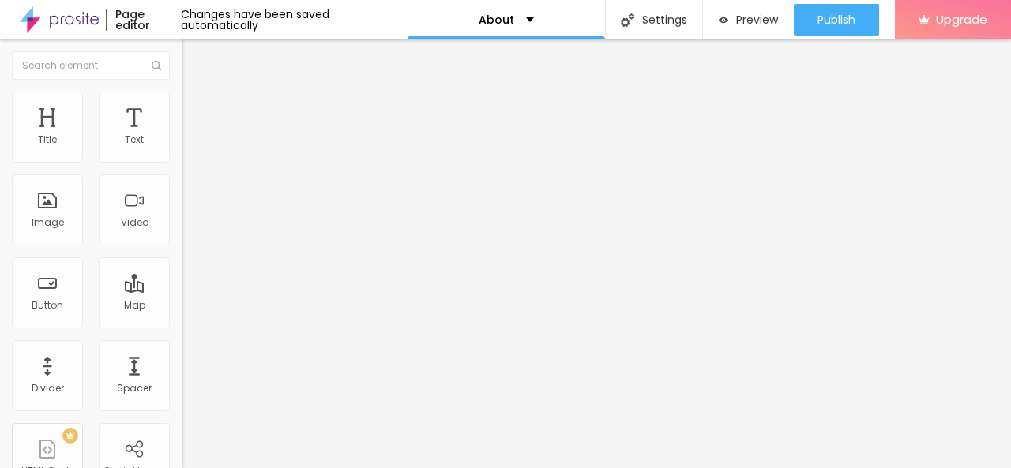
paste input "[URL][DOMAIN_NAME]"
type input "[URL][DOMAIN_NAME]"
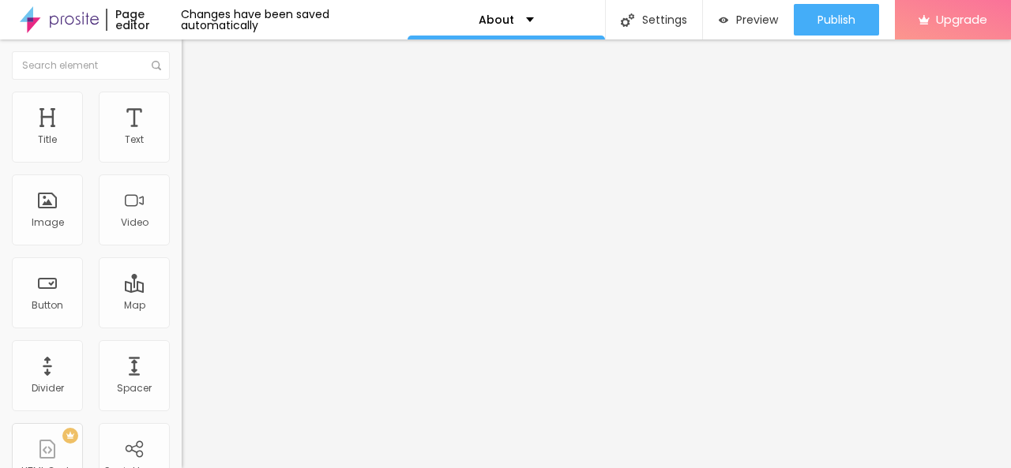
paste input "[URL][DOMAIN_NAME]"
type input "[URL][DOMAIN_NAME]"
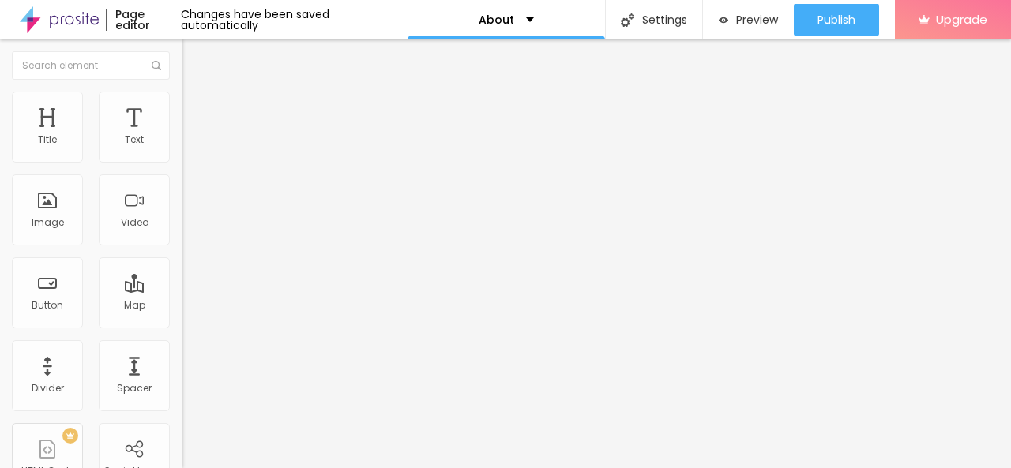
paste input "[URL][DOMAIN_NAME]"
type input "[URL][DOMAIN_NAME]"
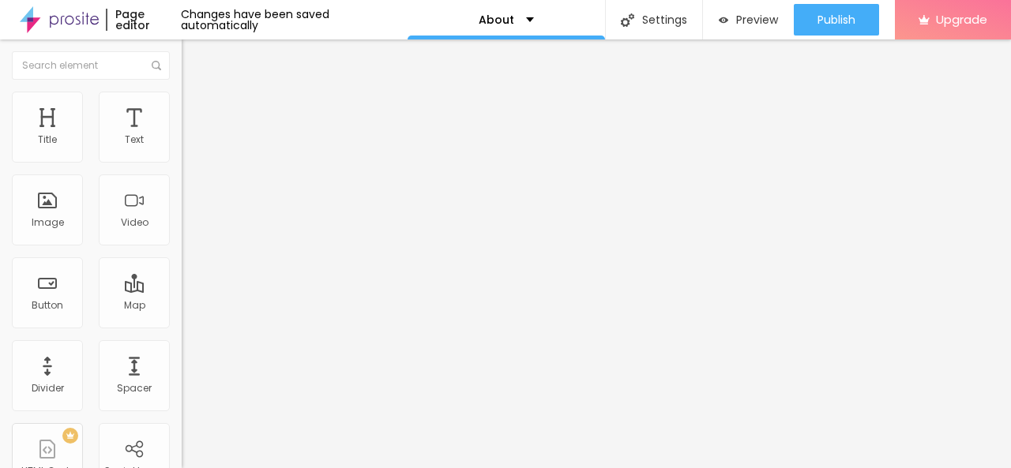
click at [193, 60] on img "button" at bounding box center [199, 57] width 13 height 13
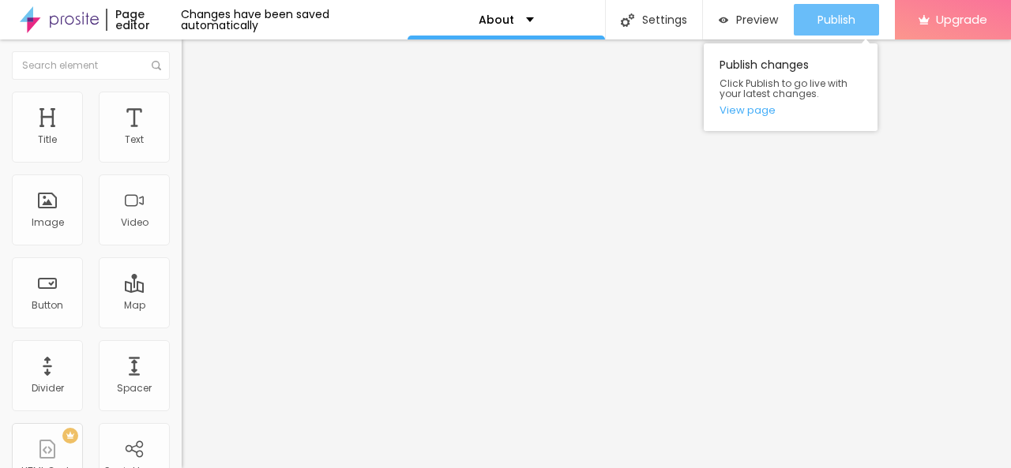
click at [838, 21] on span "Publish" at bounding box center [836, 19] width 38 height 13
click at [814, 17] on button "Publish" at bounding box center [835, 20] width 85 height 32
